Goal: Information Seeking & Learning: Learn about a topic

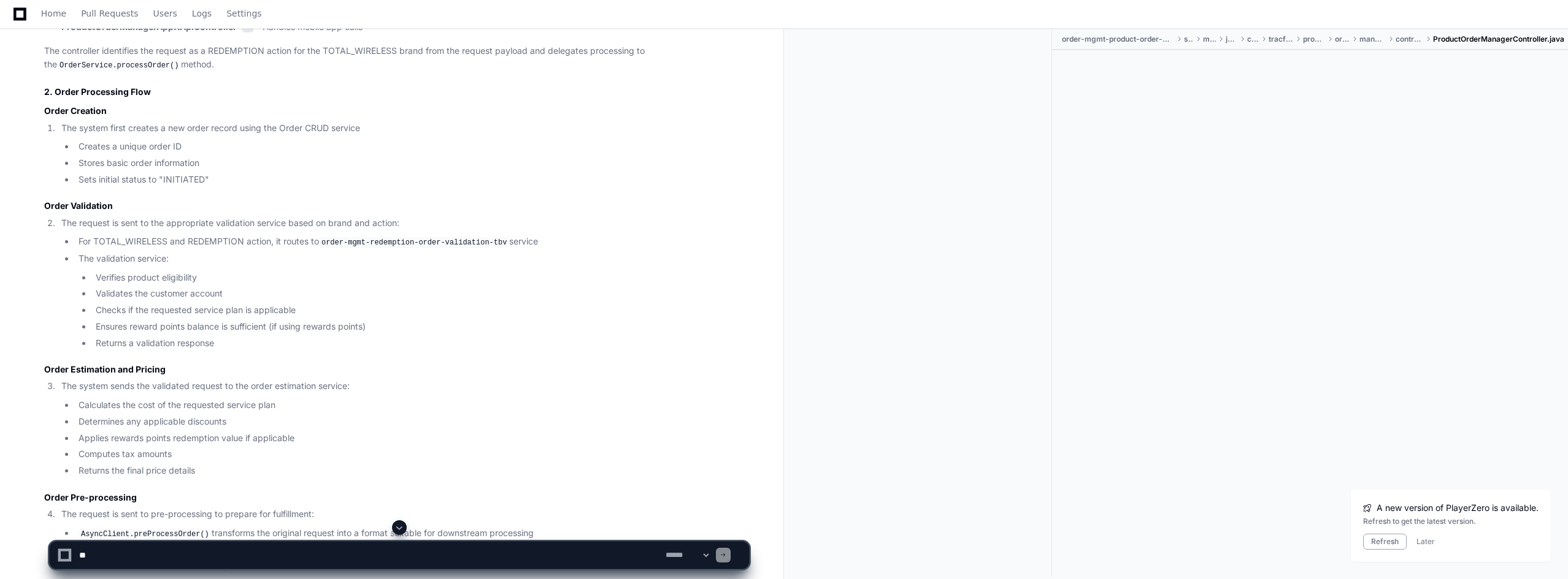
scroll to position [858, 0]
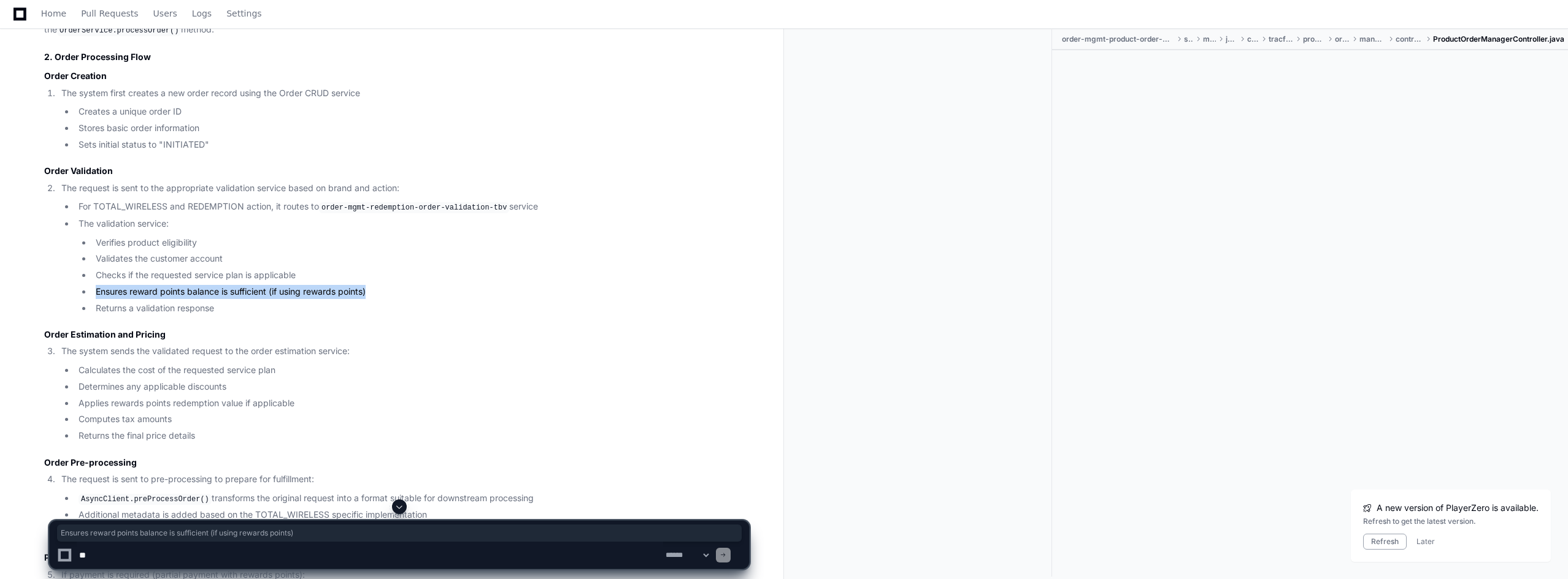
drag, startPoint x: 100, startPoint y: 289, endPoint x: 396, endPoint y: 290, distance: 296.0
click at [396, 290] on li "Ensures reward points balance is sufficient (if using rewards points)" at bounding box center [420, 292] width 657 height 14
copy li "Ensures reward points balance is sufficient (if using rewards points)"
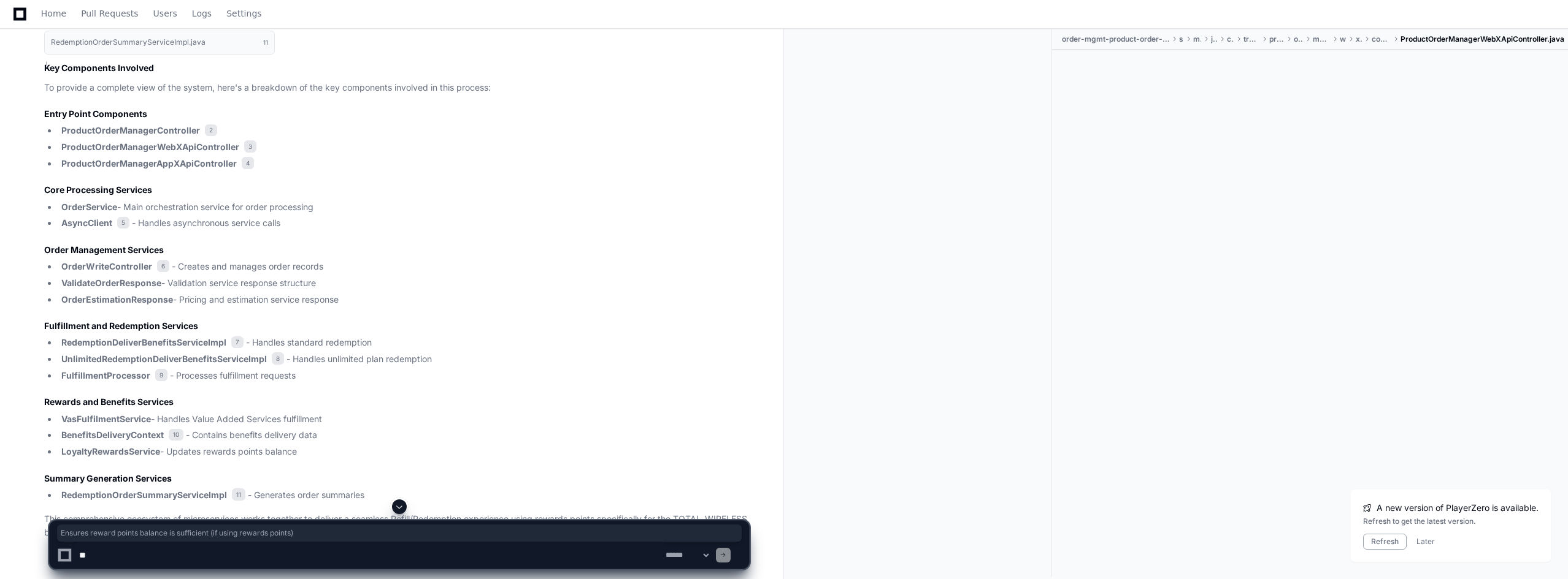
scroll to position [2881, 0]
drag, startPoint x: 157, startPoint y: 406, endPoint x: 386, endPoint y: 409, distance: 229.0
click at [386, 409] on li "VasFulfilmentService - Handles Value Added Services fulfillment" at bounding box center [403, 414] width 692 height 14
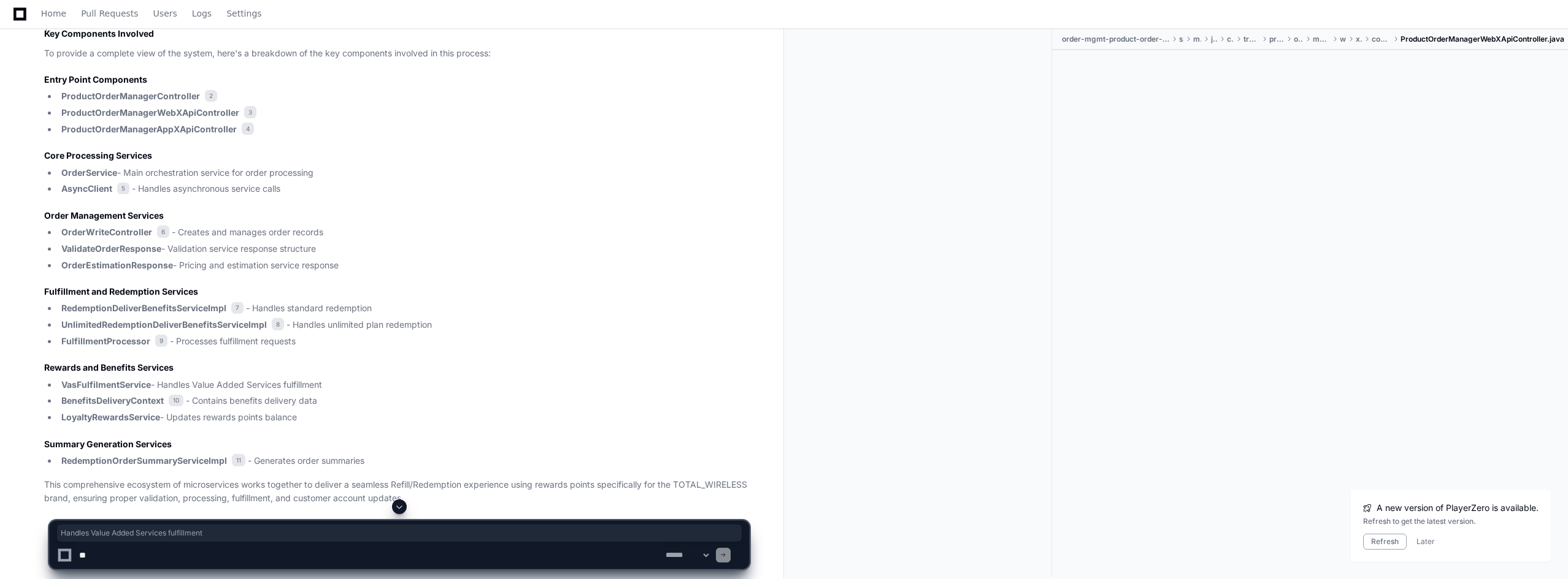
scroll to position [2925, 0]
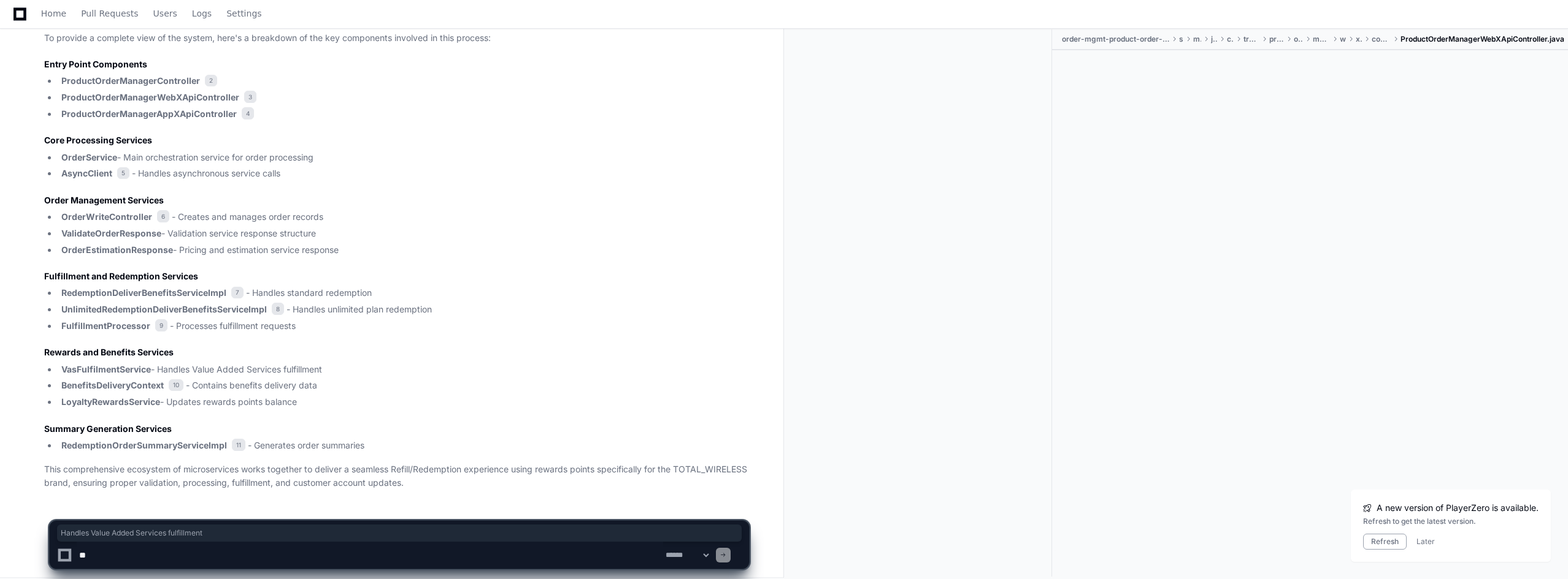
click at [178, 566] on textarea at bounding box center [369, 555] width 586 height 27
type textarea "*"
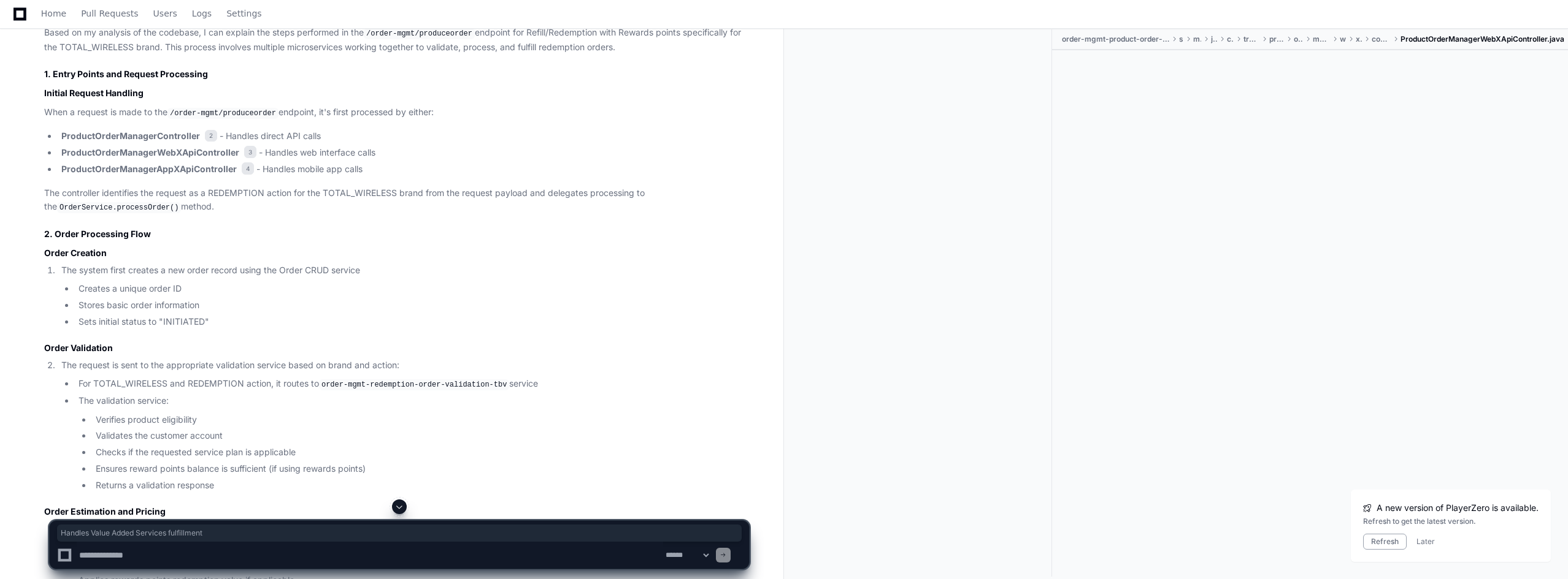
scroll to position [736, 0]
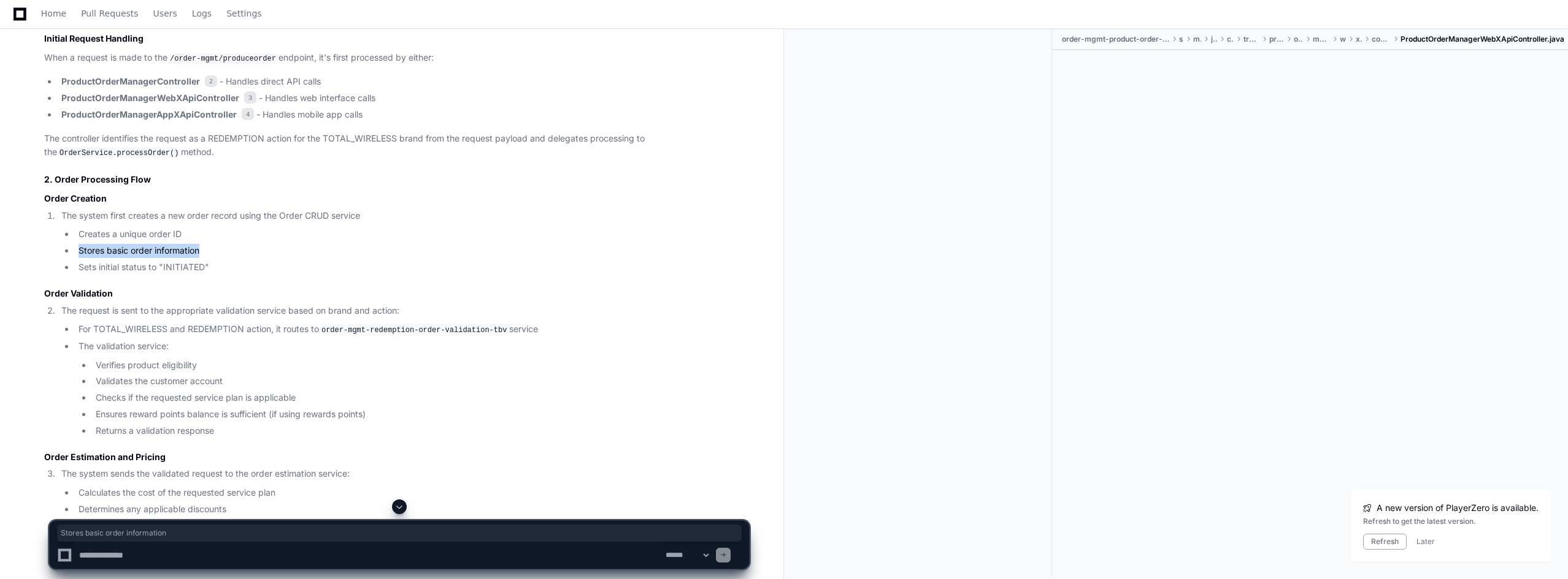
drag, startPoint x: 77, startPoint y: 248, endPoint x: 224, endPoint y: 249, distance: 147.0
click at [224, 249] on li "Stores basic order information" at bounding box center [411, 251] width 674 height 14
drag, startPoint x: 79, startPoint y: 262, endPoint x: 258, endPoint y: 266, distance: 179.0
click at [258, 266] on li "Sets initial status to "INITIATED"" at bounding box center [411, 267] width 674 height 14
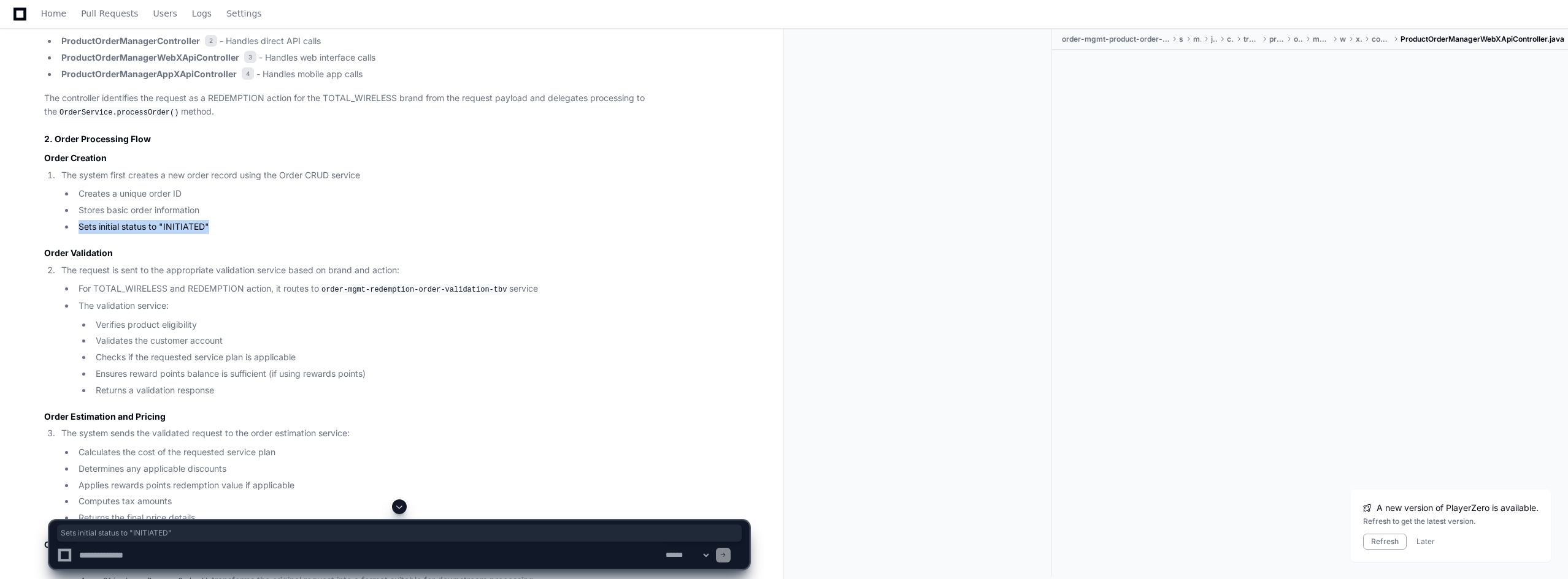
scroll to position [796, 0]
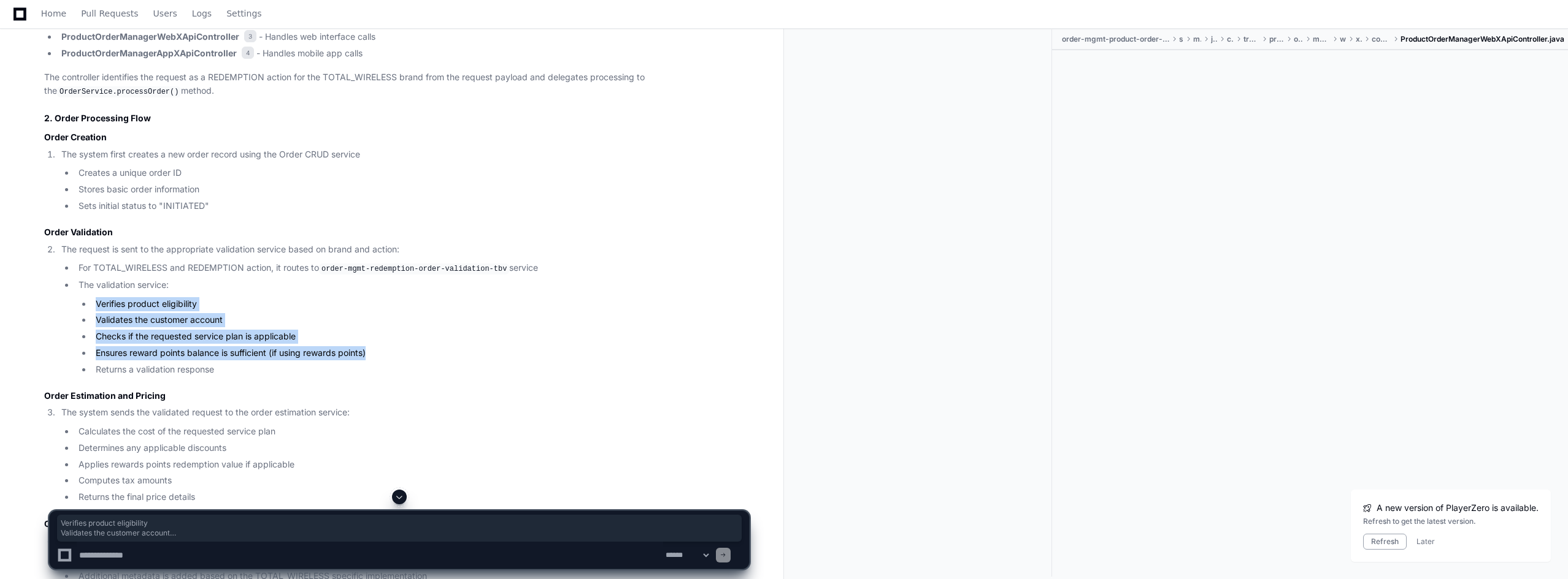
drag, startPoint x: 97, startPoint y: 298, endPoint x: 384, endPoint y: 350, distance: 291.7
click at [384, 350] on ul "Verifies product eligibility Validates the customer account Checks if the reque…" at bounding box center [414, 336] width 671 height 79
copy ul "Verifies product eligibility Validates the customer account Checks if the reque…"
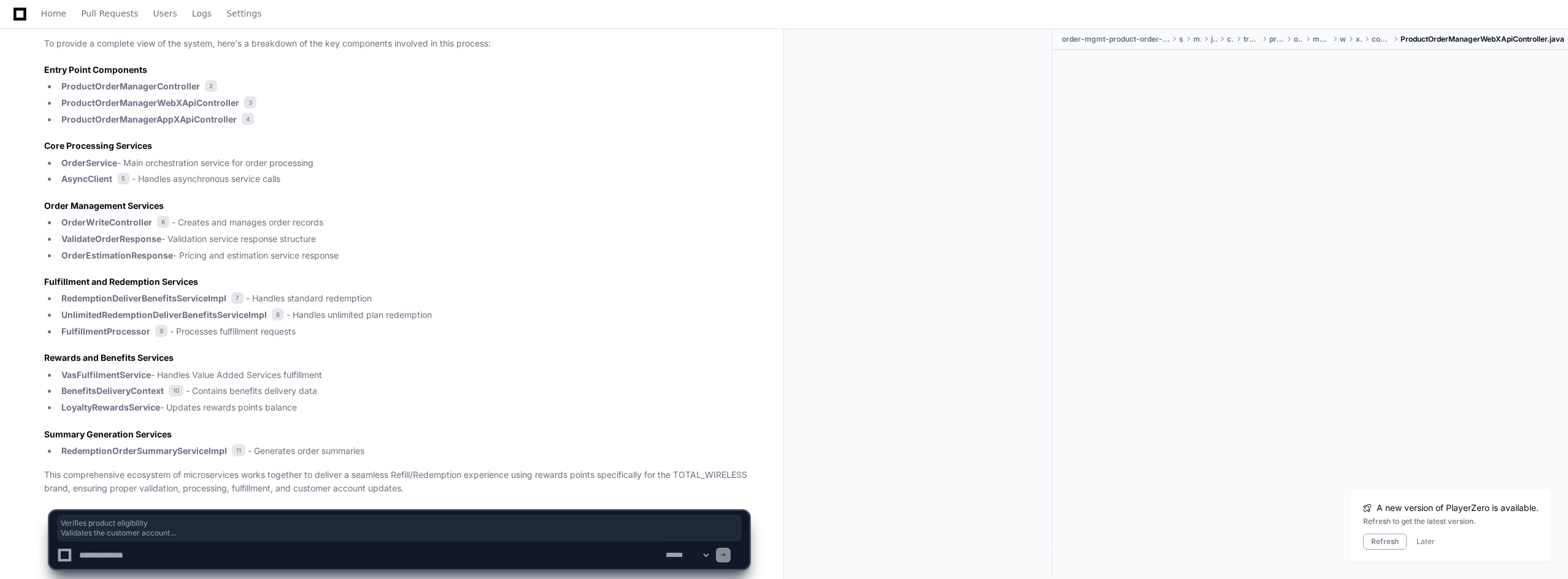
scroll to position [2925, 0]
click at [183, 554] on textarea at bounding box center [369, 555] width 586 height 27
paste textarea "**********"
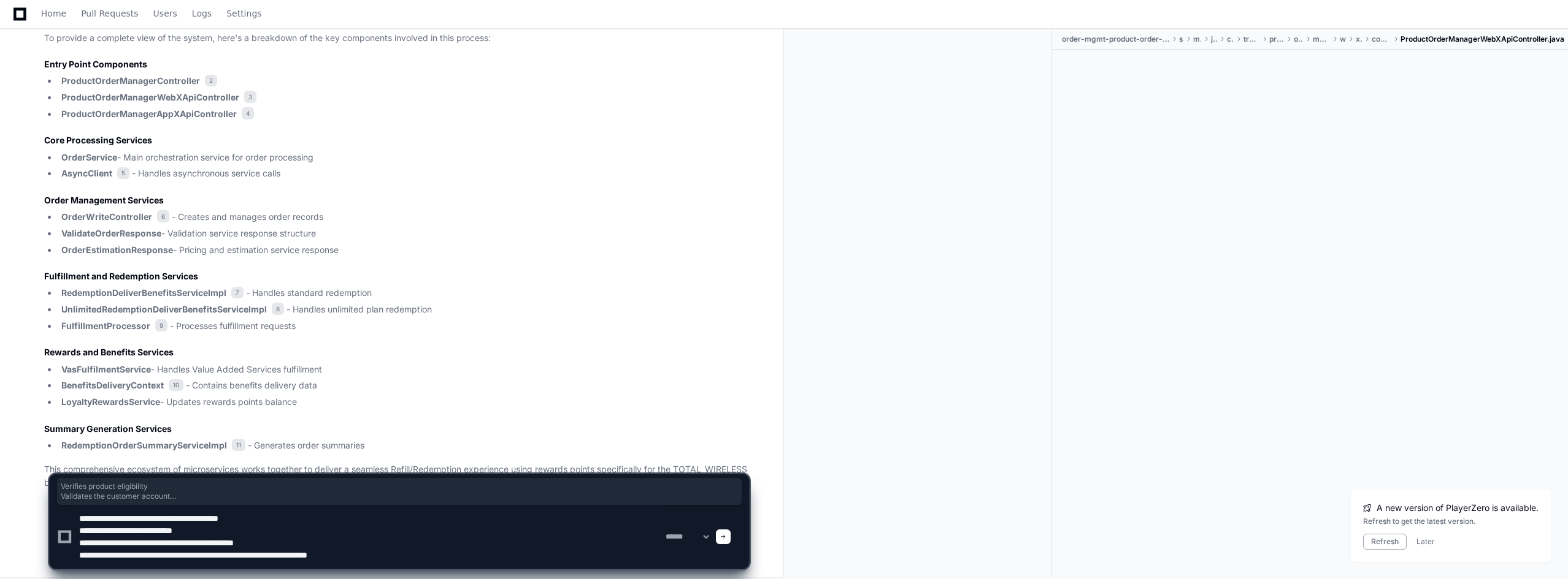
click at [146, 514] on textarea at bounding box center [369, 537] width 586 height 64
click at [402, 554] on textarea at bounding box center [369, 537] width 586 height 64
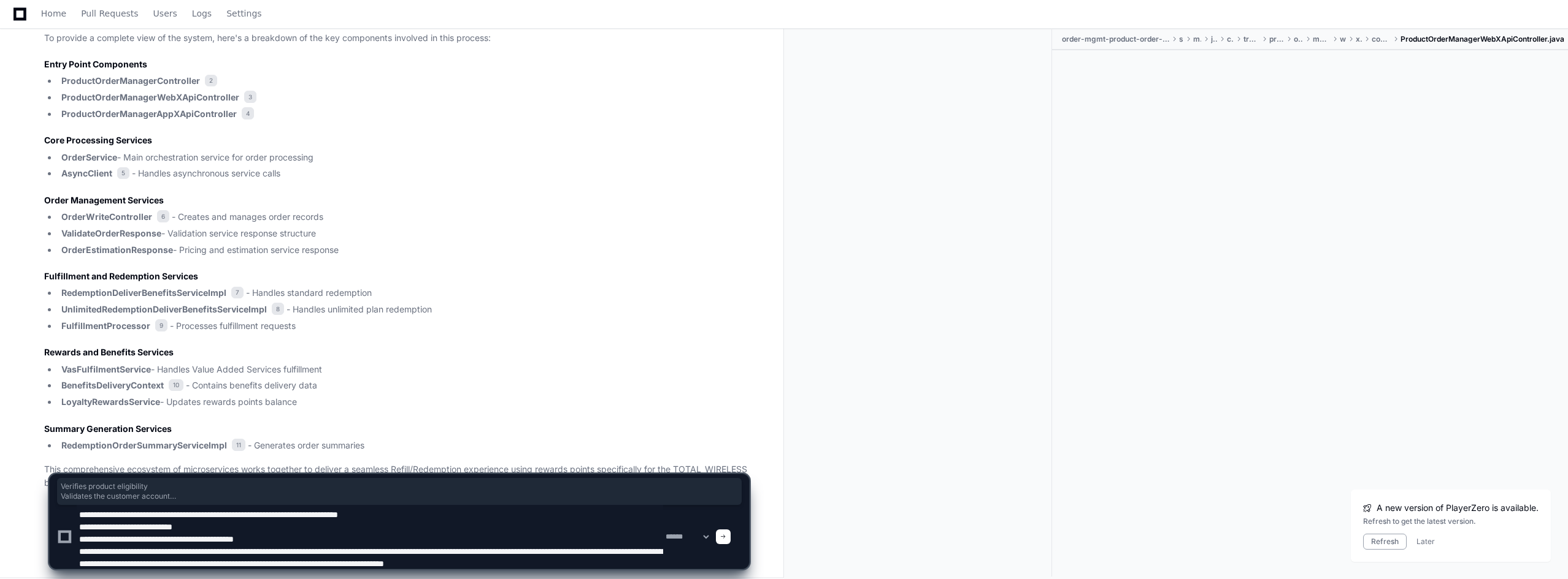
scroll to position [16, 0]
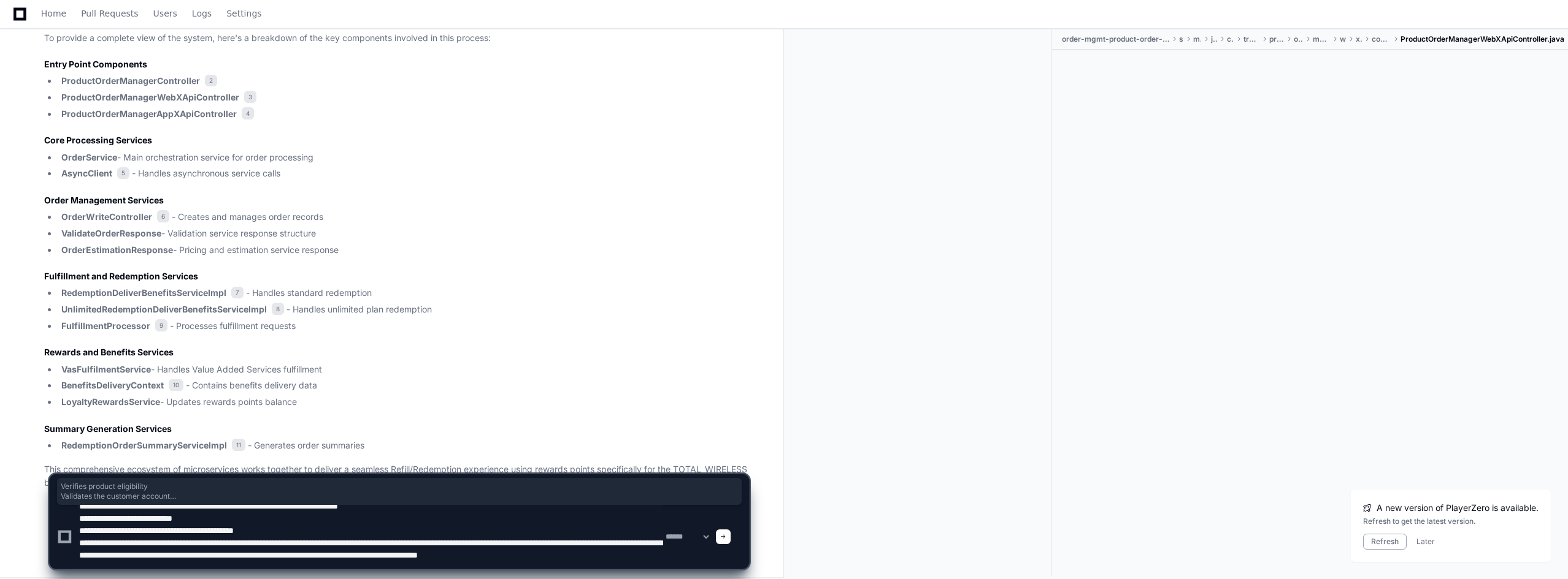
type textarea "**********"
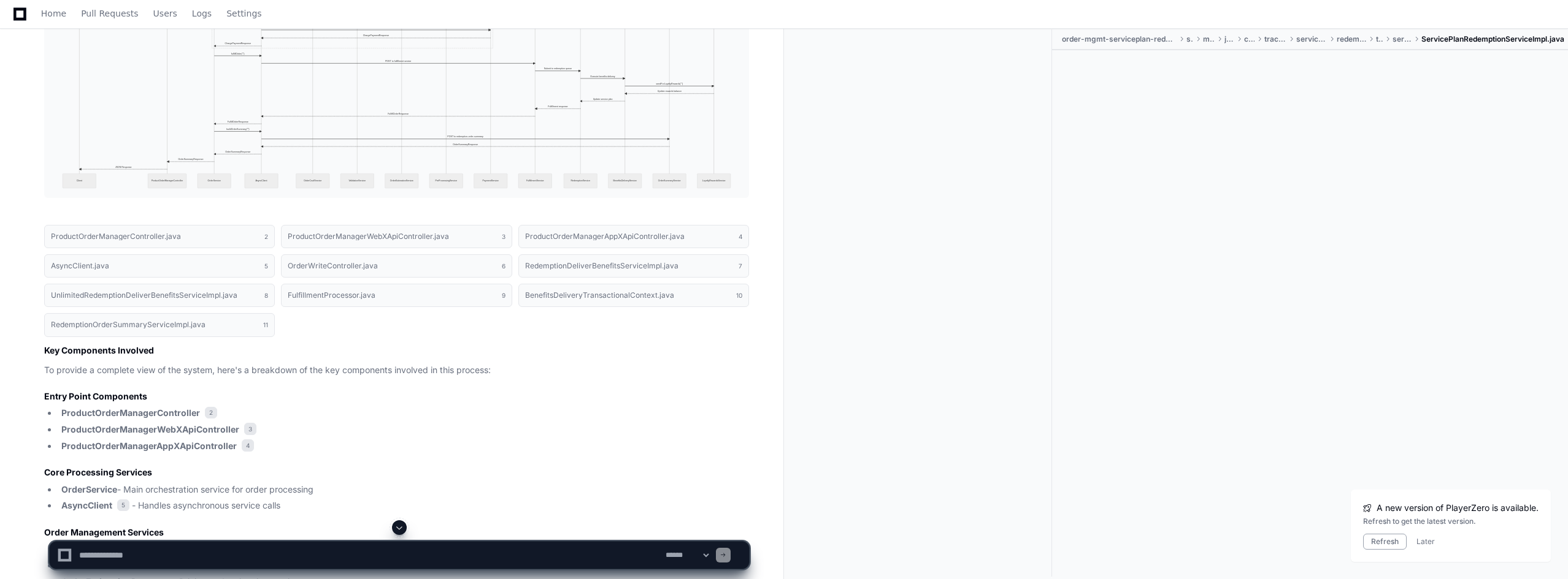
scroll to position [2618, 0]
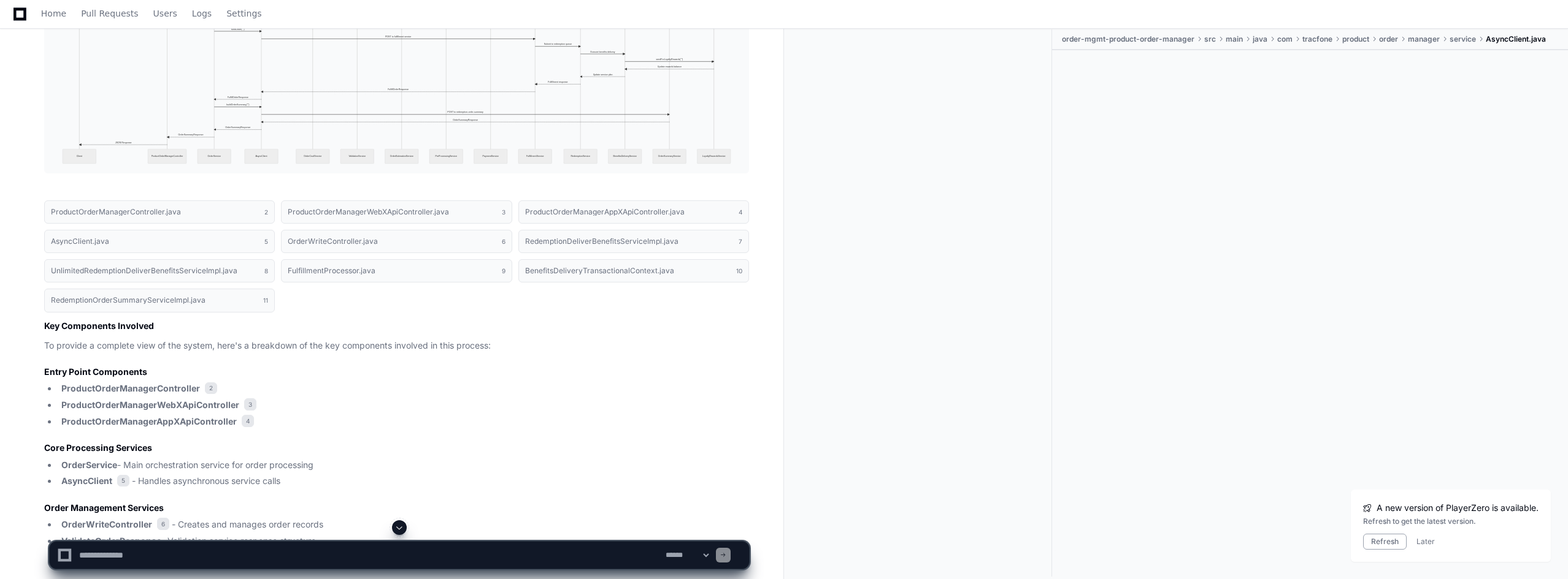
click at [1459, 252] on div at bounding box center [1310, 301] width 515 height 501
